Goal: Task Accomplishment & Management: Manage account settings

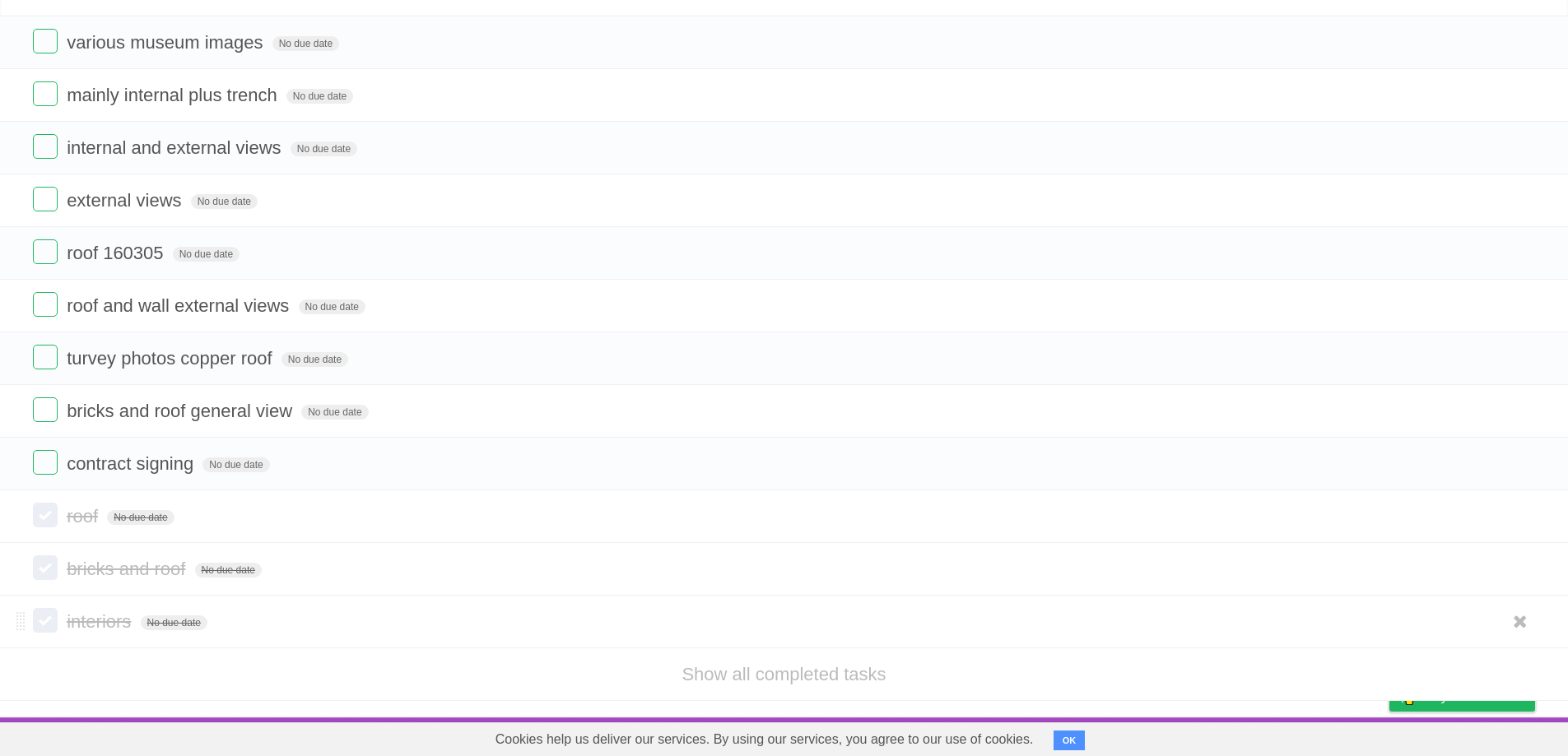
scroll to position [123, 0]
click at [781, 665] on link "Show all completed tasks" at bounding box center [783, 673] width 204 height 21
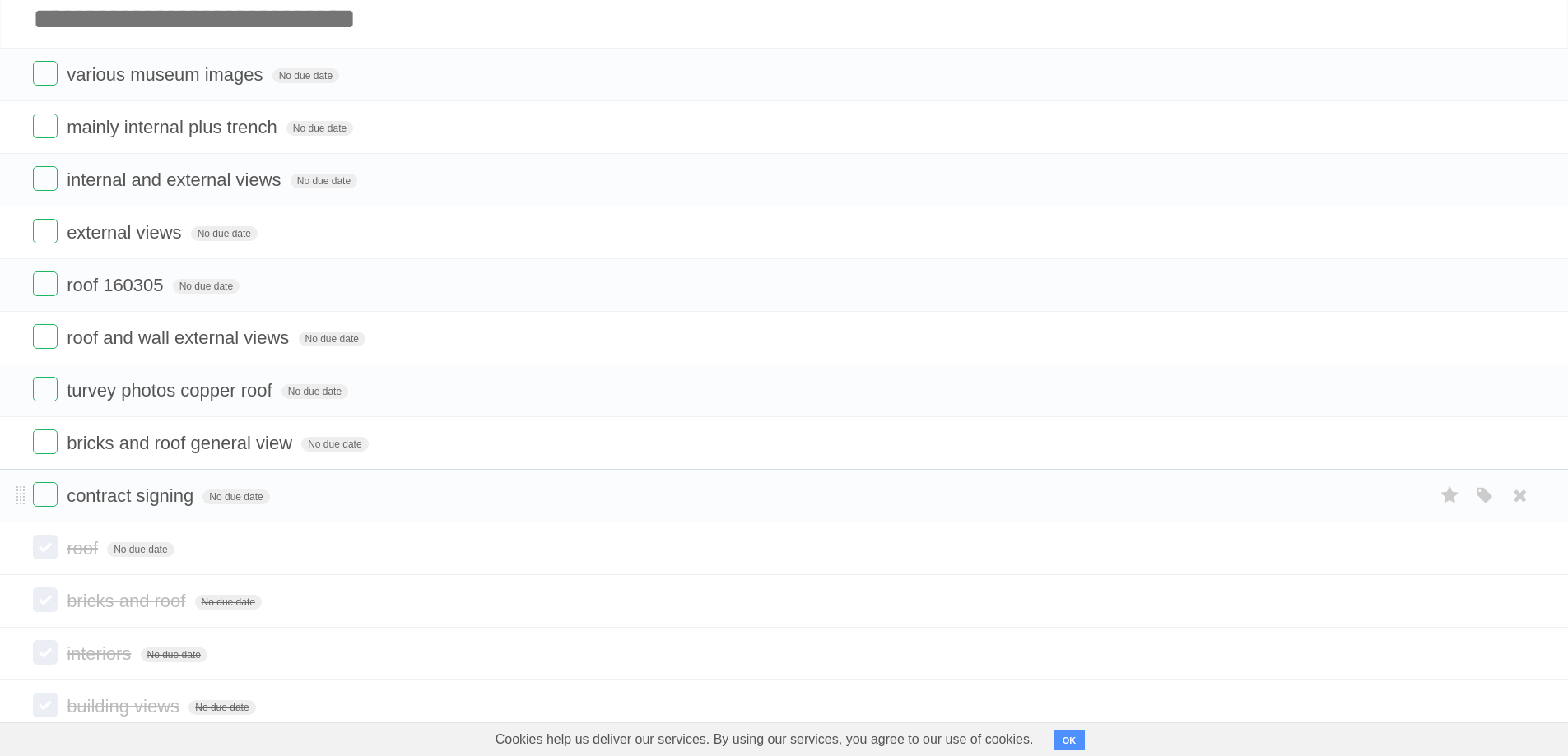
scroll to position [0, 0]
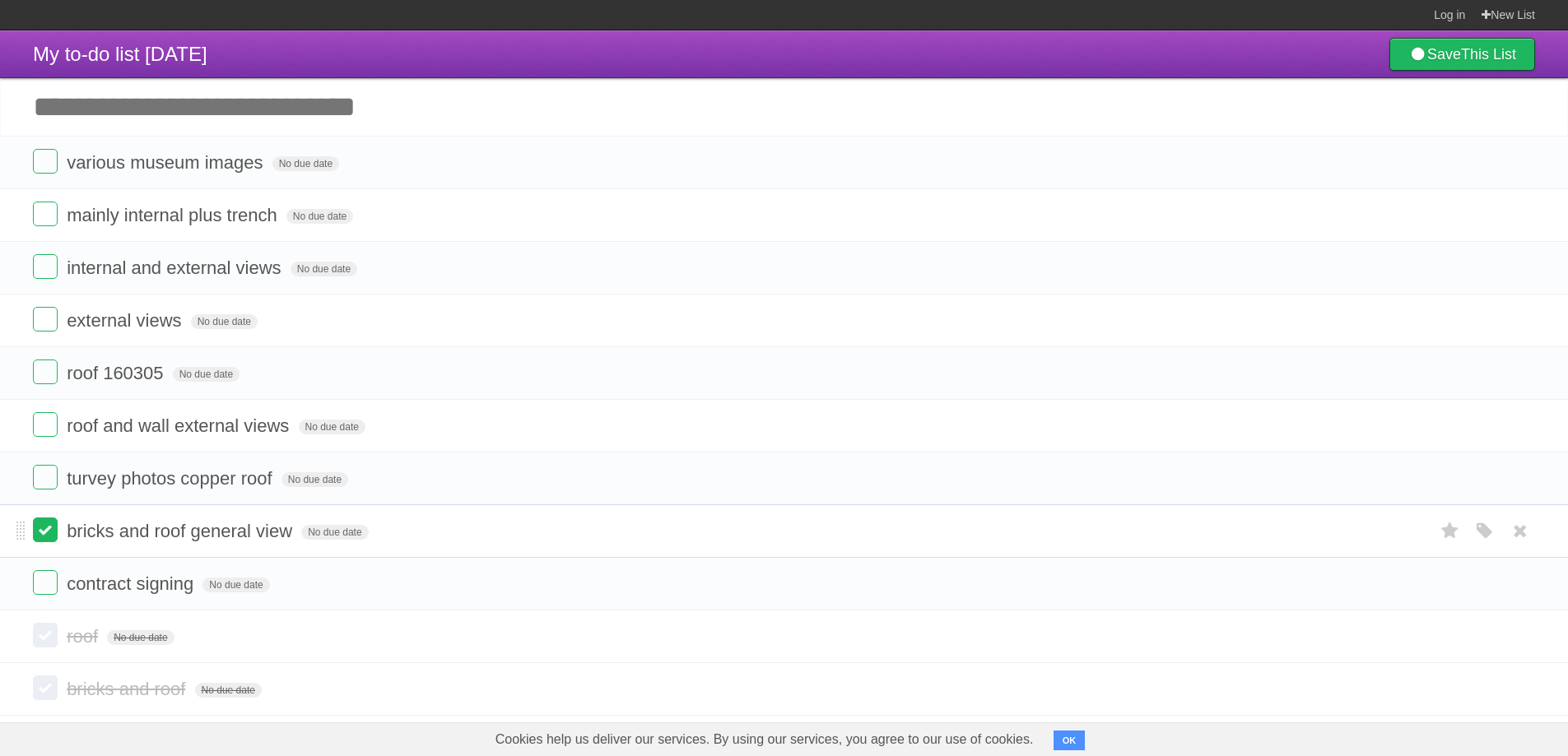
click at [54, 528] on label at bounding box center [46, 530] width 25 height 25
click at [51, 480] on label at bounding box center [46, 477] width 25 height 25
click at [59, 421] on form "roof and wall external views No due date White Red Blue Green Purple Orange" at bounding box center [784, 426] width 1502 height 28
click at [51, 423] on label at bounding box center [46, 425] width 25 height 25
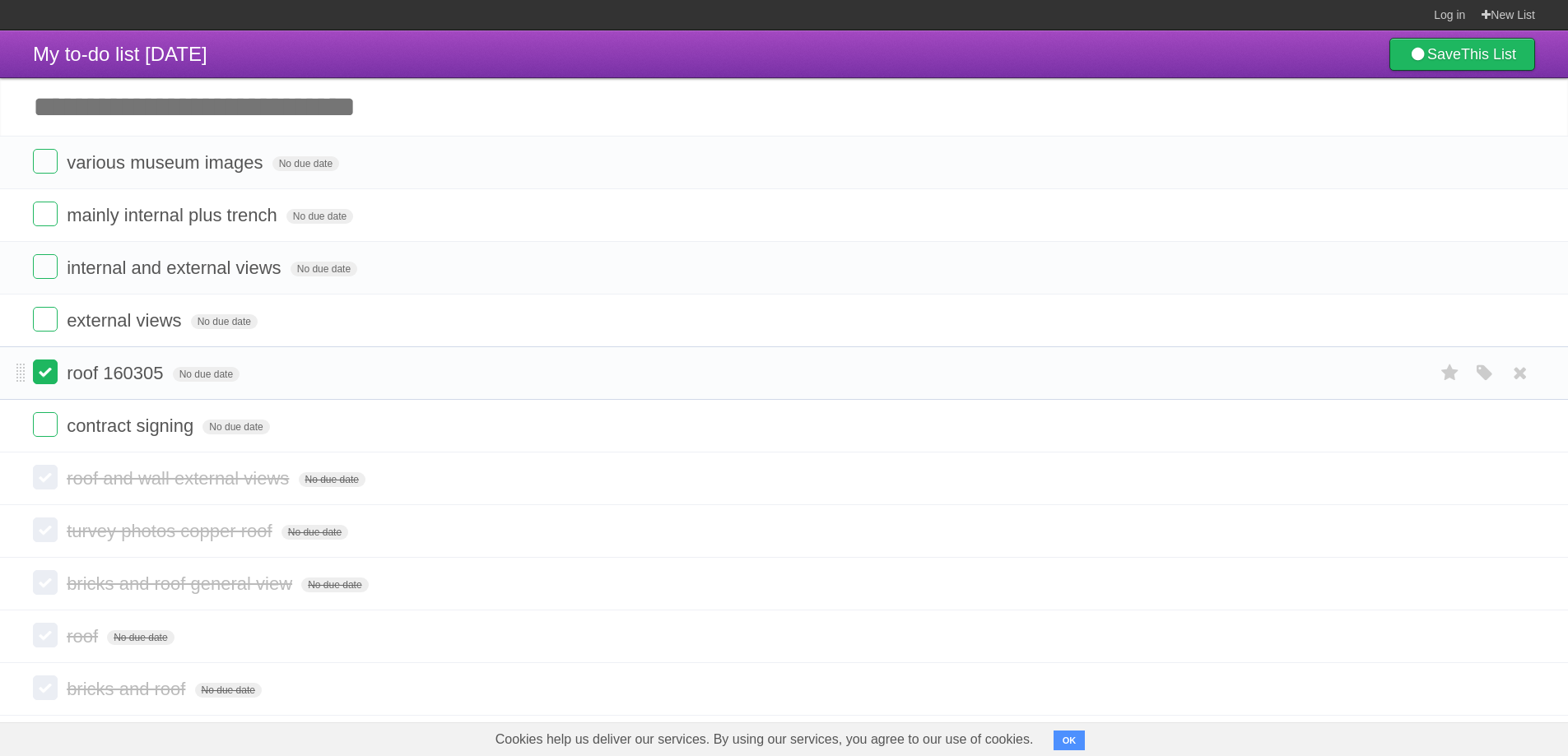
click at [42, 368] on label at bounding box center [46, 372] width 25 height 25
click at [45, 324] on label at bounding box center [46, 319] width 25 height 25
click at [51, 269] on label at bounding box center [46, 267] width 25 height 25
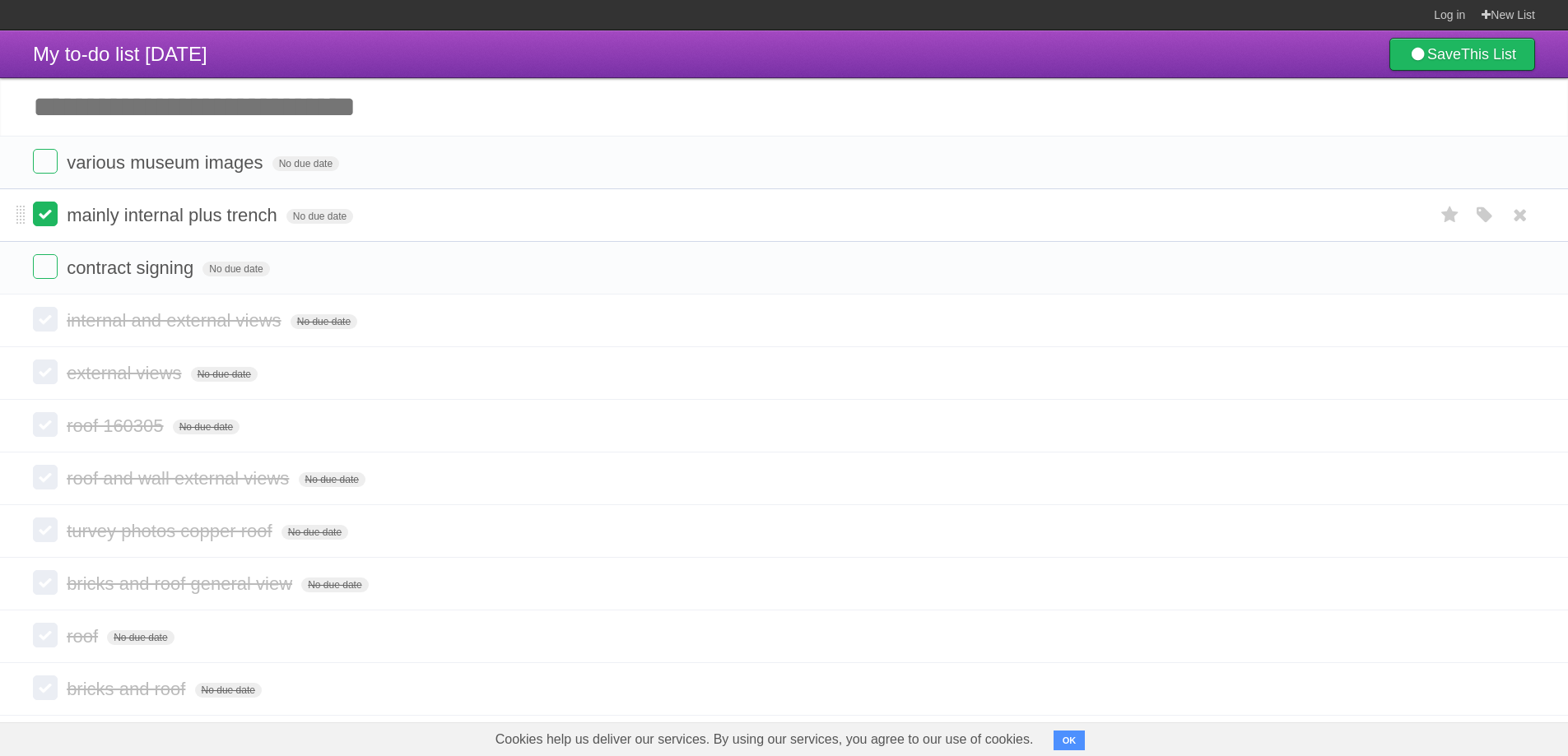
click at [50, 216] on label at bounding box center [46, 214] width 25 height 25
click at [46, 169] on label at bounding box center [46, 161] width 25 height 25
